Goal: Find specific page/section

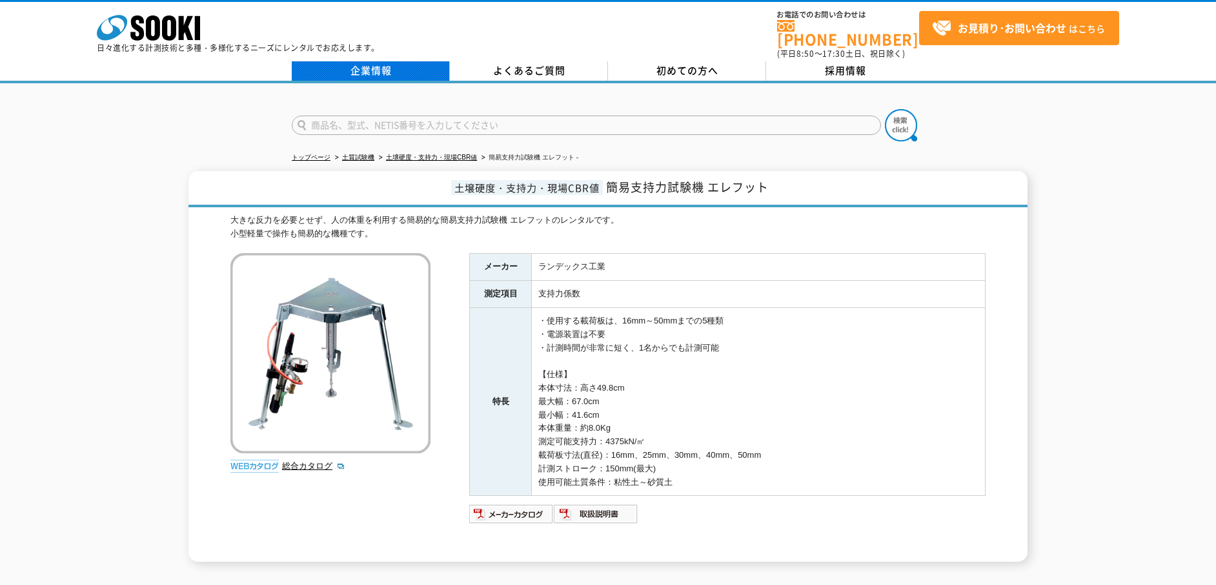
click at [331, 63] on link "企業情報" at bounding box center [371, 70] width 158 height 19
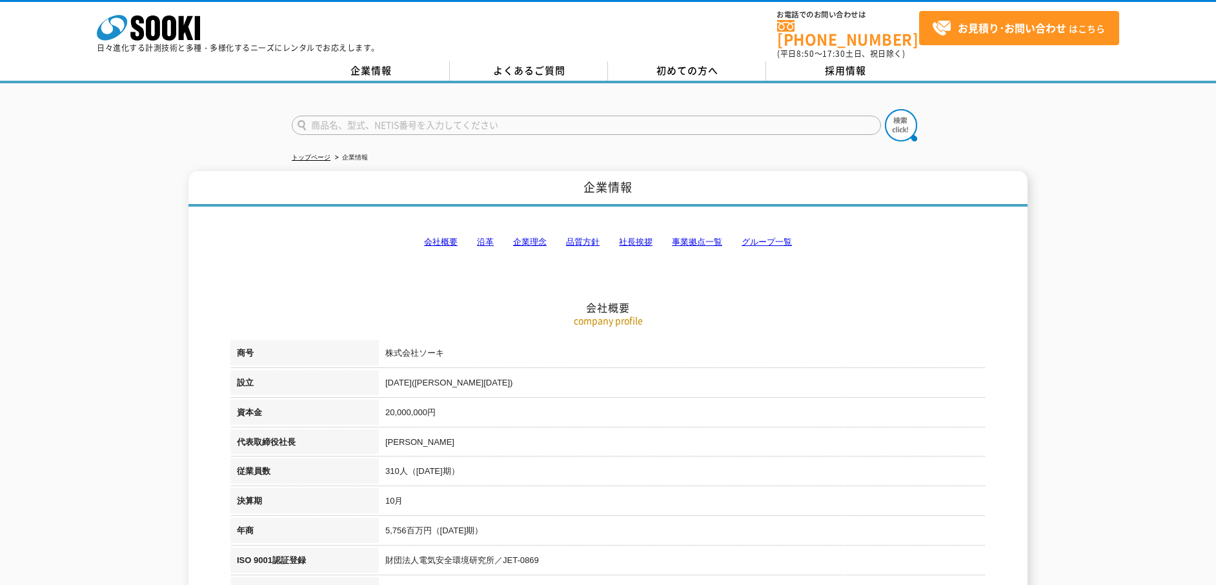
click at [374, 63] on link "企業情報" at bounding box center [371, 70] width 158 height 19
click at [698, 237] on link "事業拠点一覧" at bounding box center [697, 242] width 50 height 10
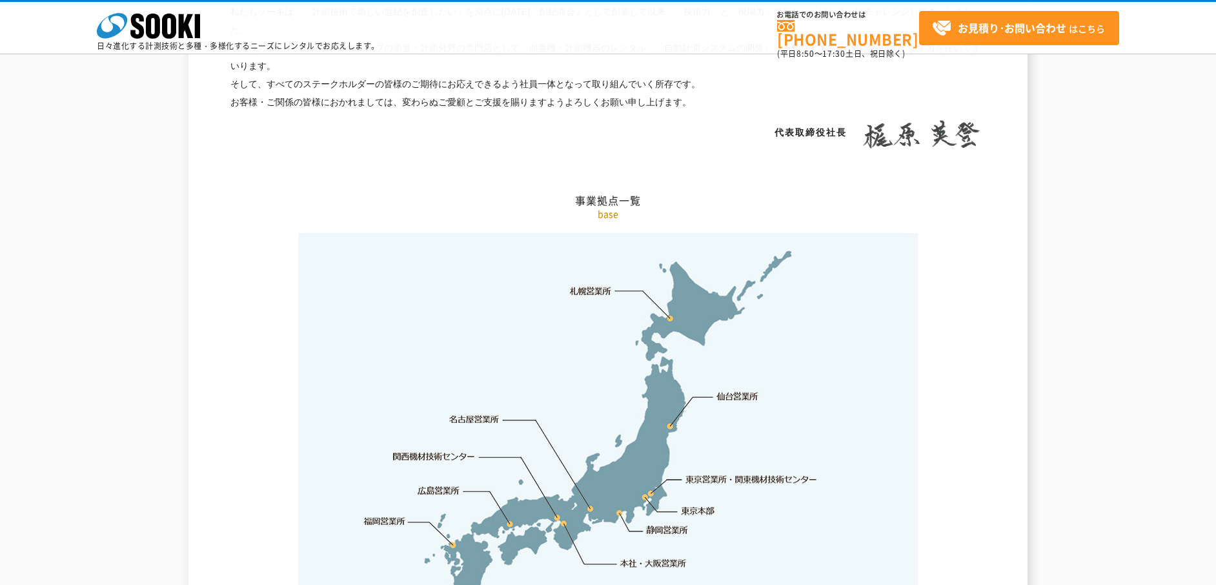
scroll to position [2592, 0]
